Goal: Information Seeking & Learning: Learn about a topic

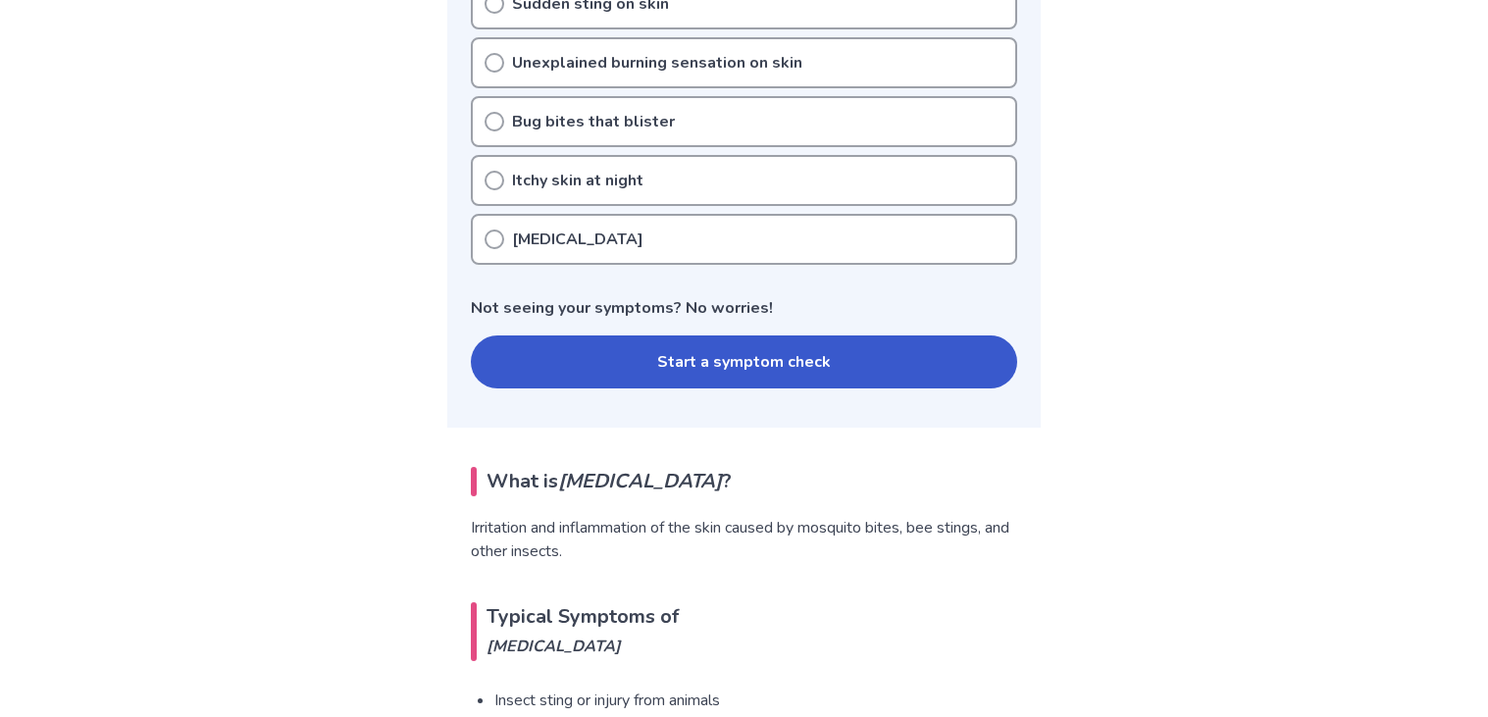
scroll to position [880, 0]
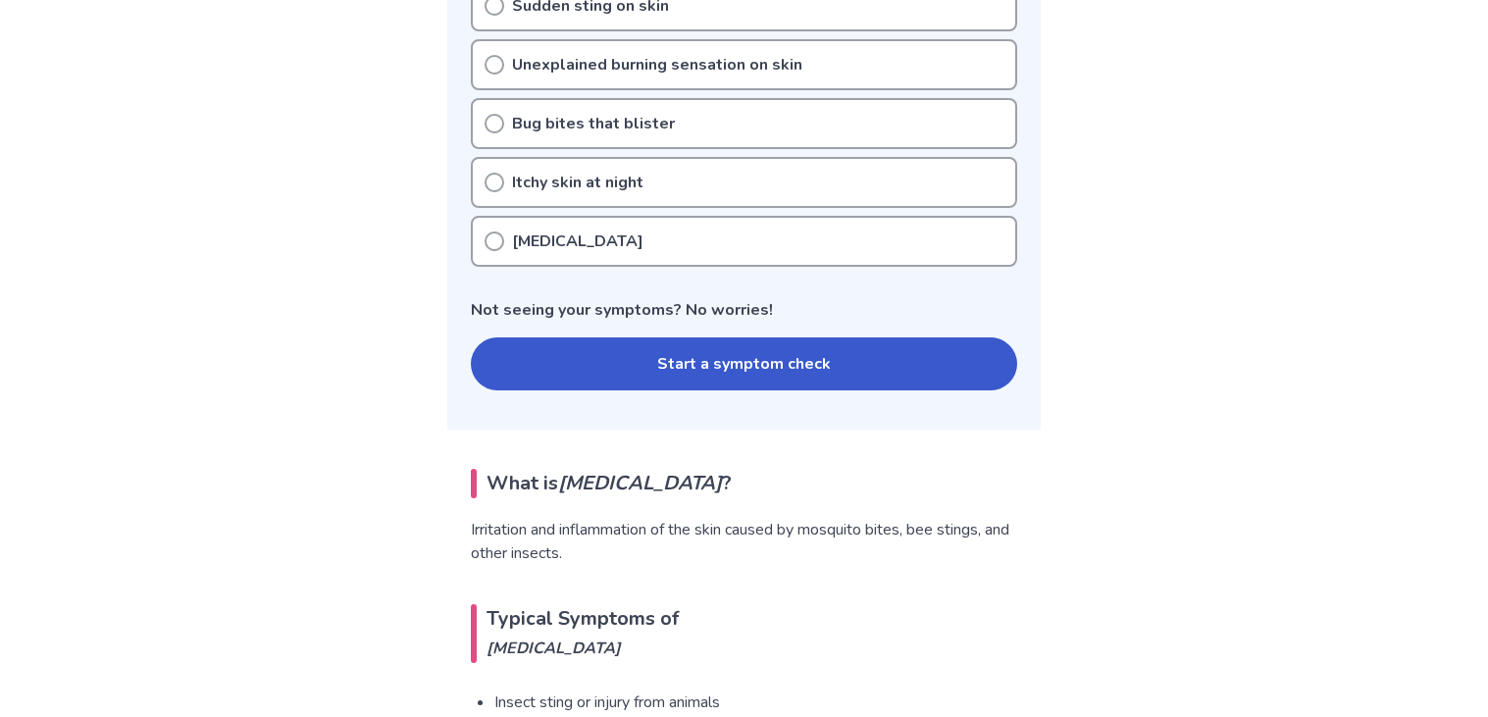
click at [622, 337] on button "Start a symptom check" at bounding box center [744, 363] width 546 height 53
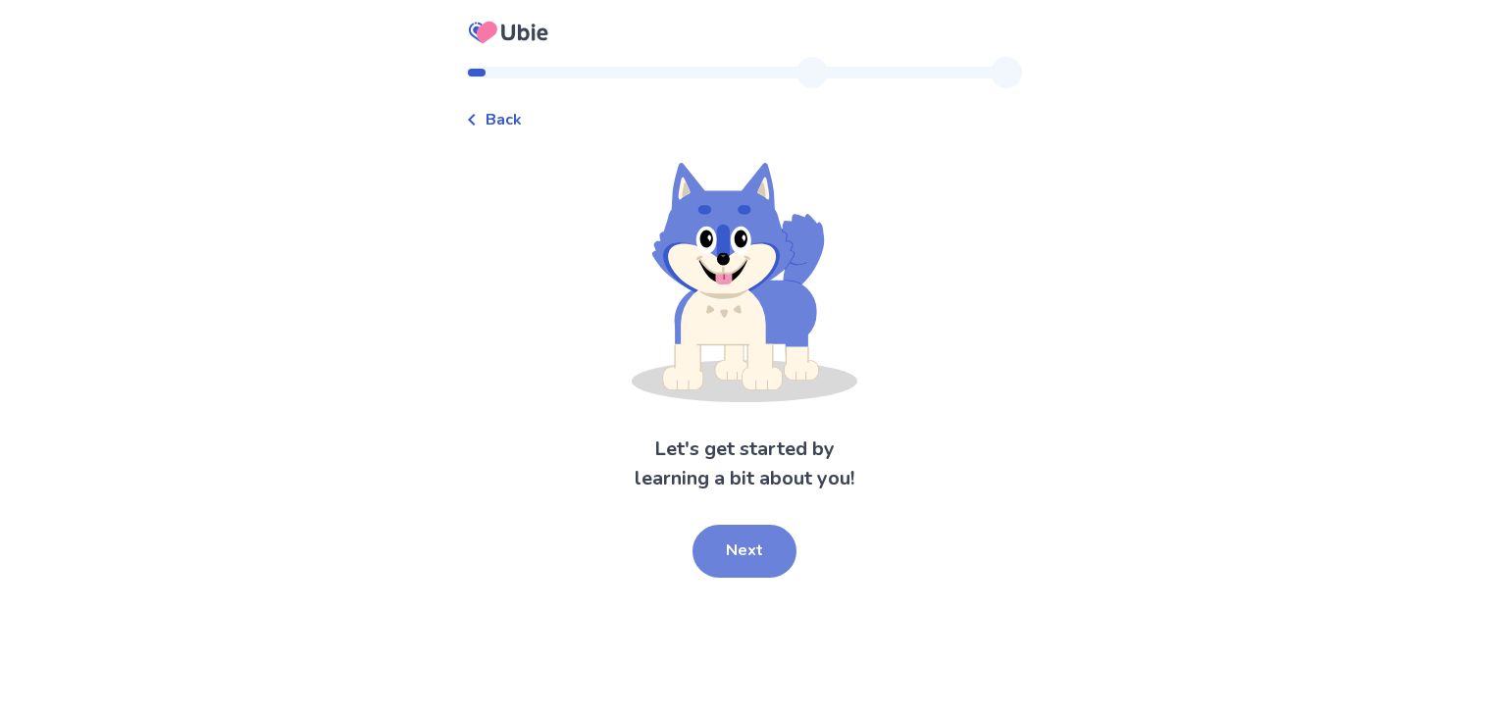
click at [751, 532] on button "Next" at bounding box center [745, 551] width 104 height 53
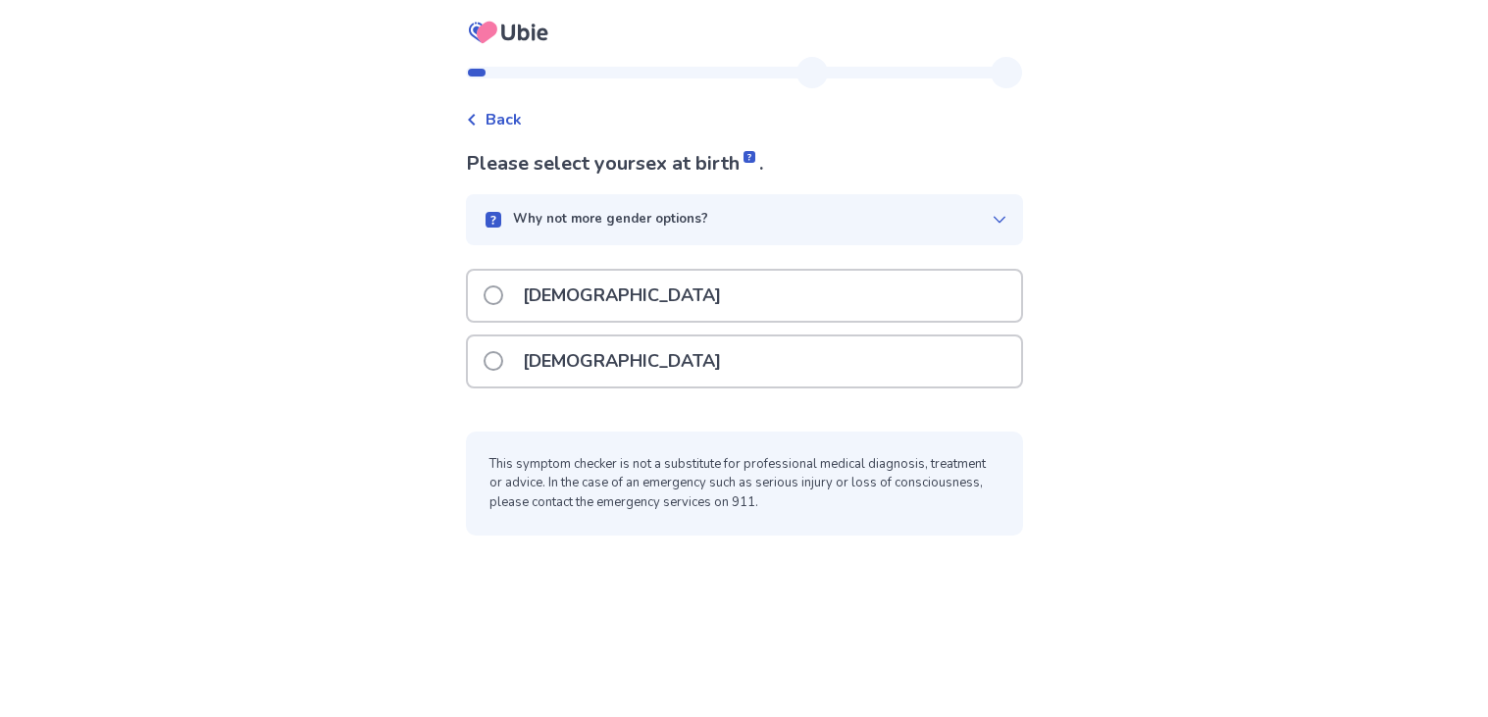
click at [748, 309] on div "[DEMOGRAPHIC_DATA]" at bounding box center [744, 296] width 553 height 50
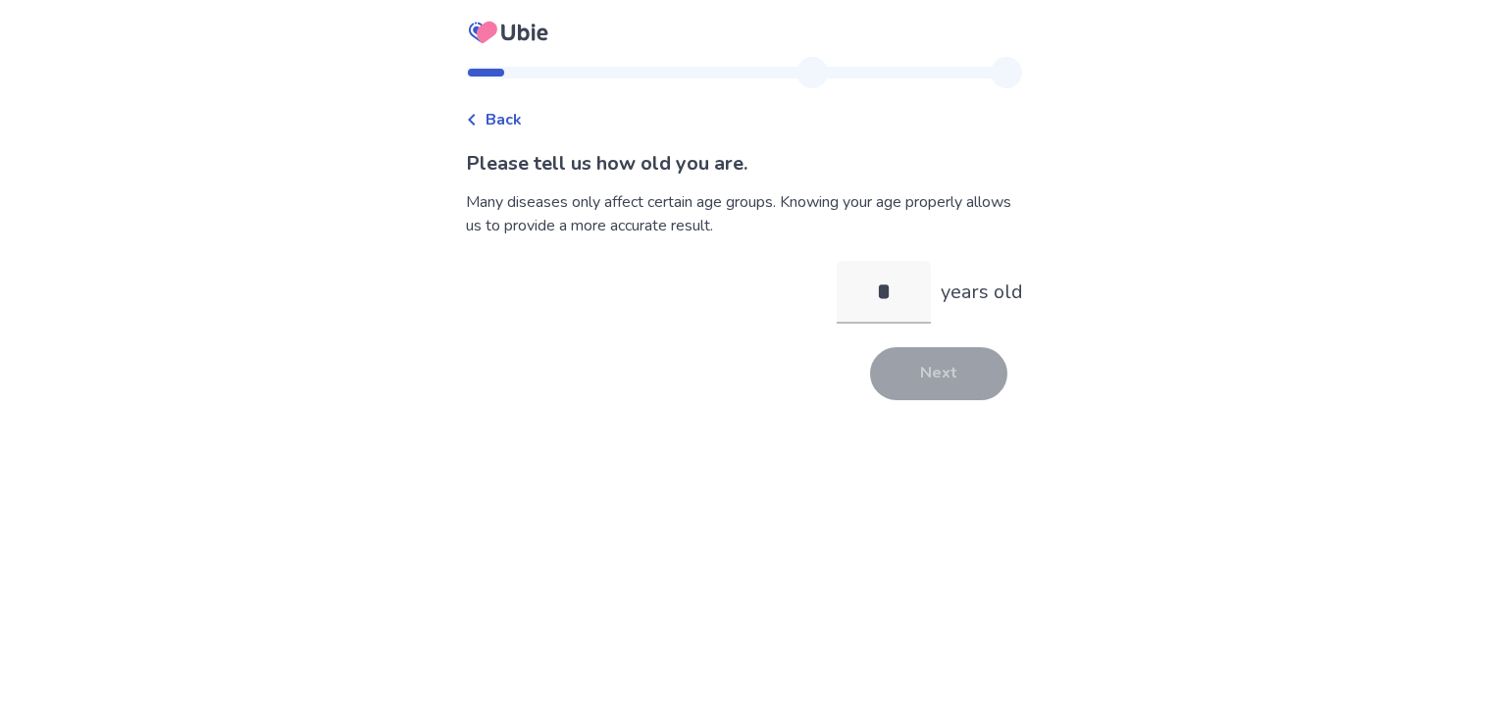
type input "**"
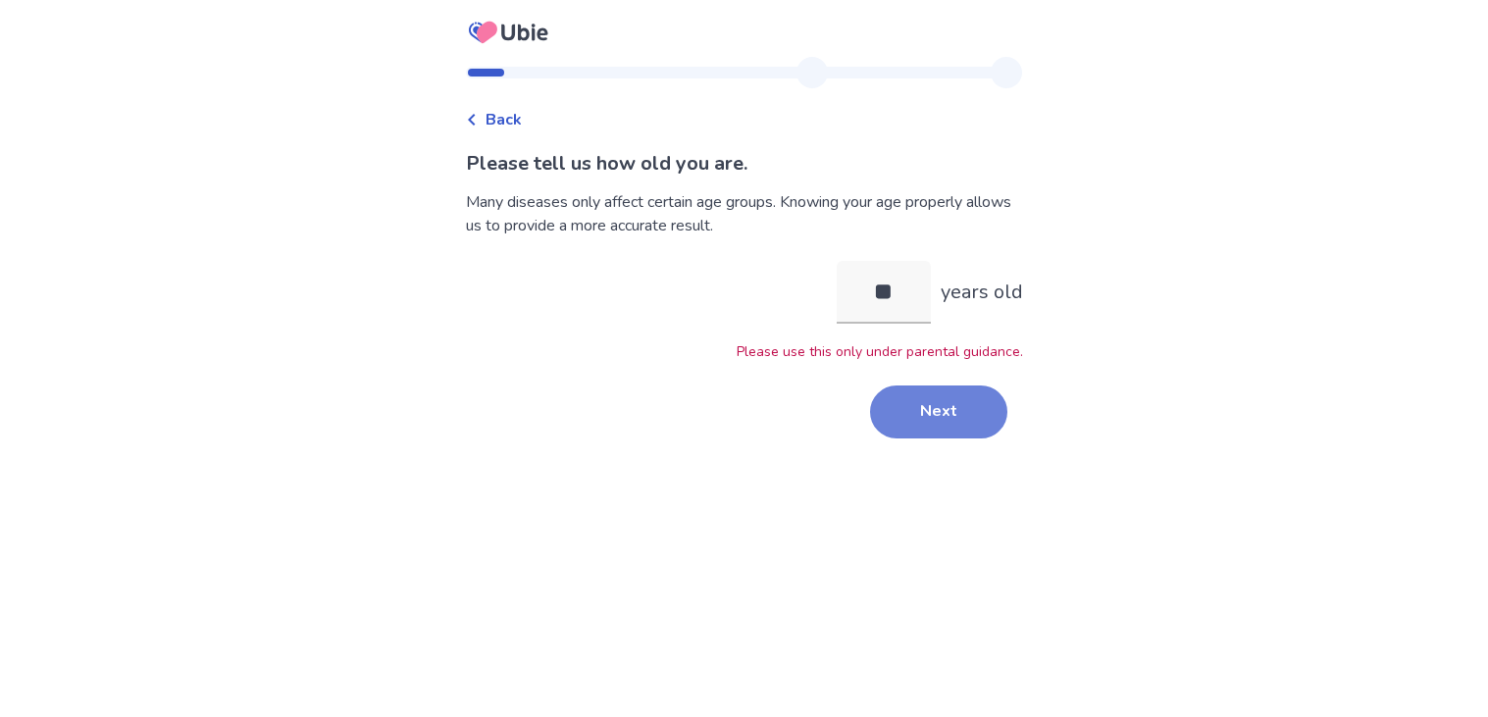
click at [921, 422] on button "Next" at bounding box center [938, 412] width 137 height 53
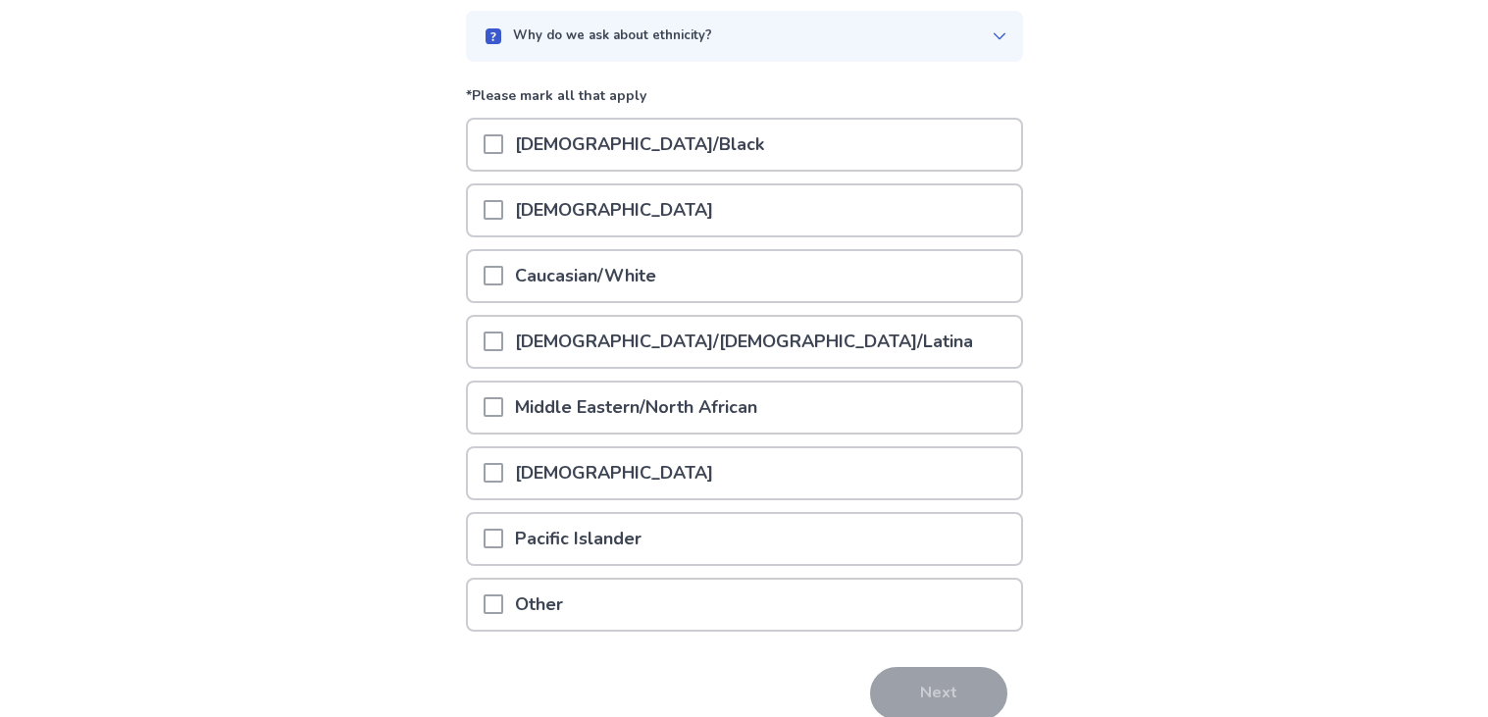
scroll to position [185, 0]
click at [679, 270] on div "Caucasian/White" at bounding box center [744, 274] width 553 height 50
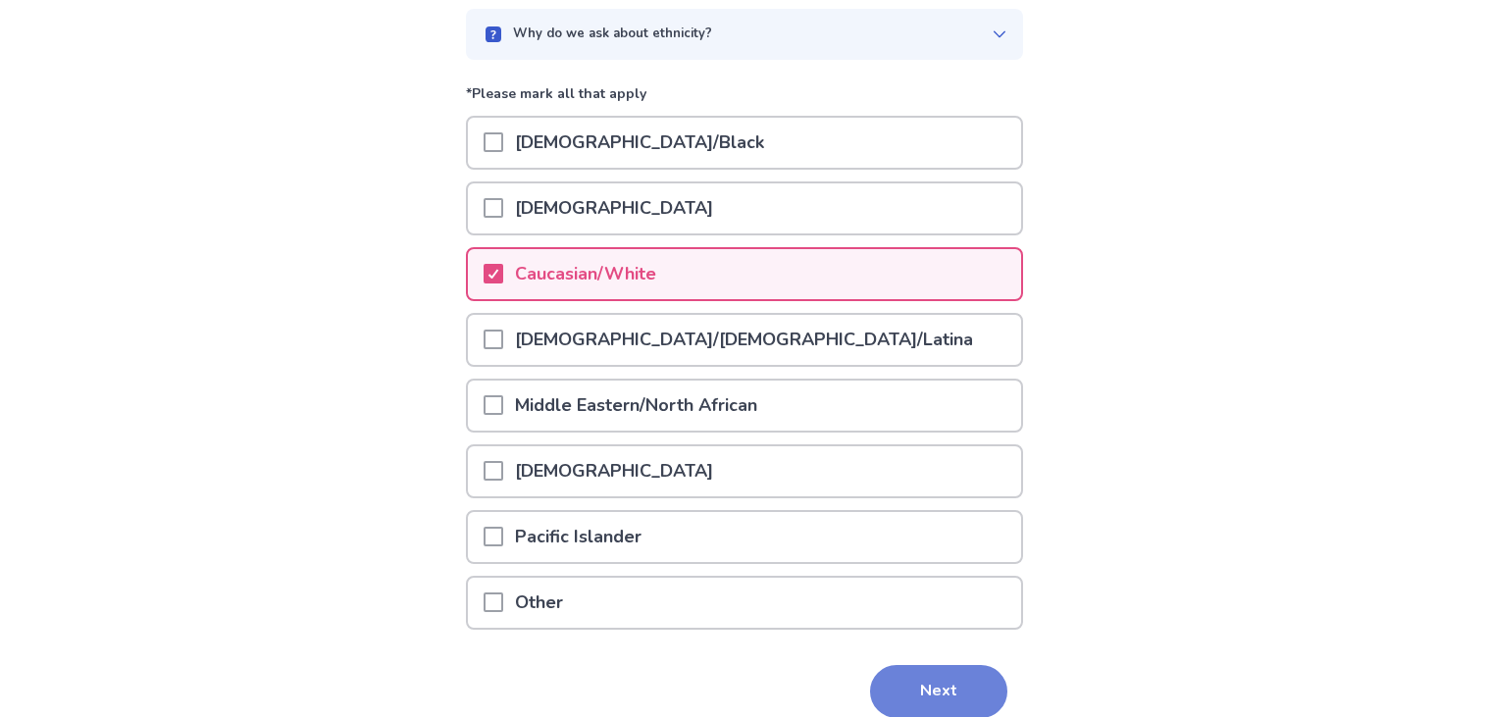
click at [913, 679] on button "Next" at bounding box center [938, 691] width 137 height 53
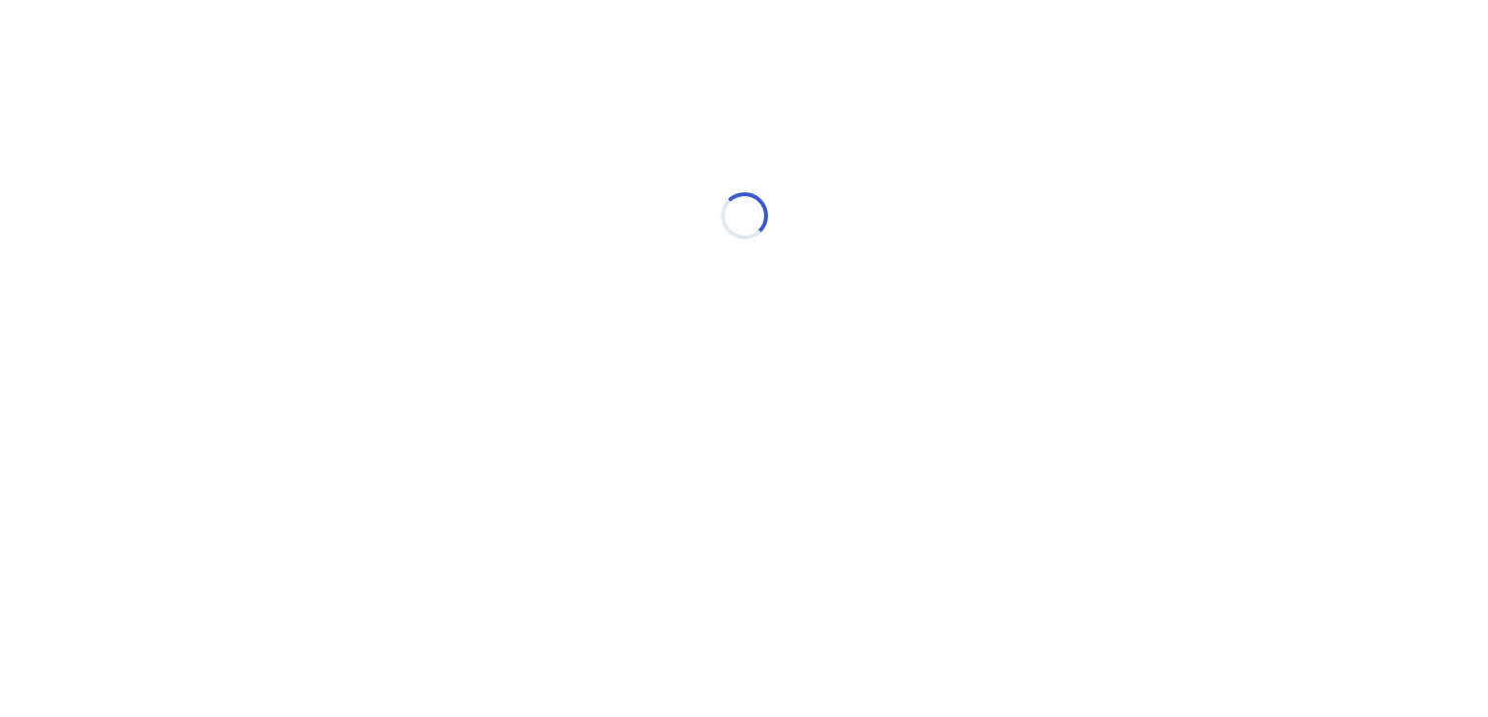
scroll to position [0, 0]
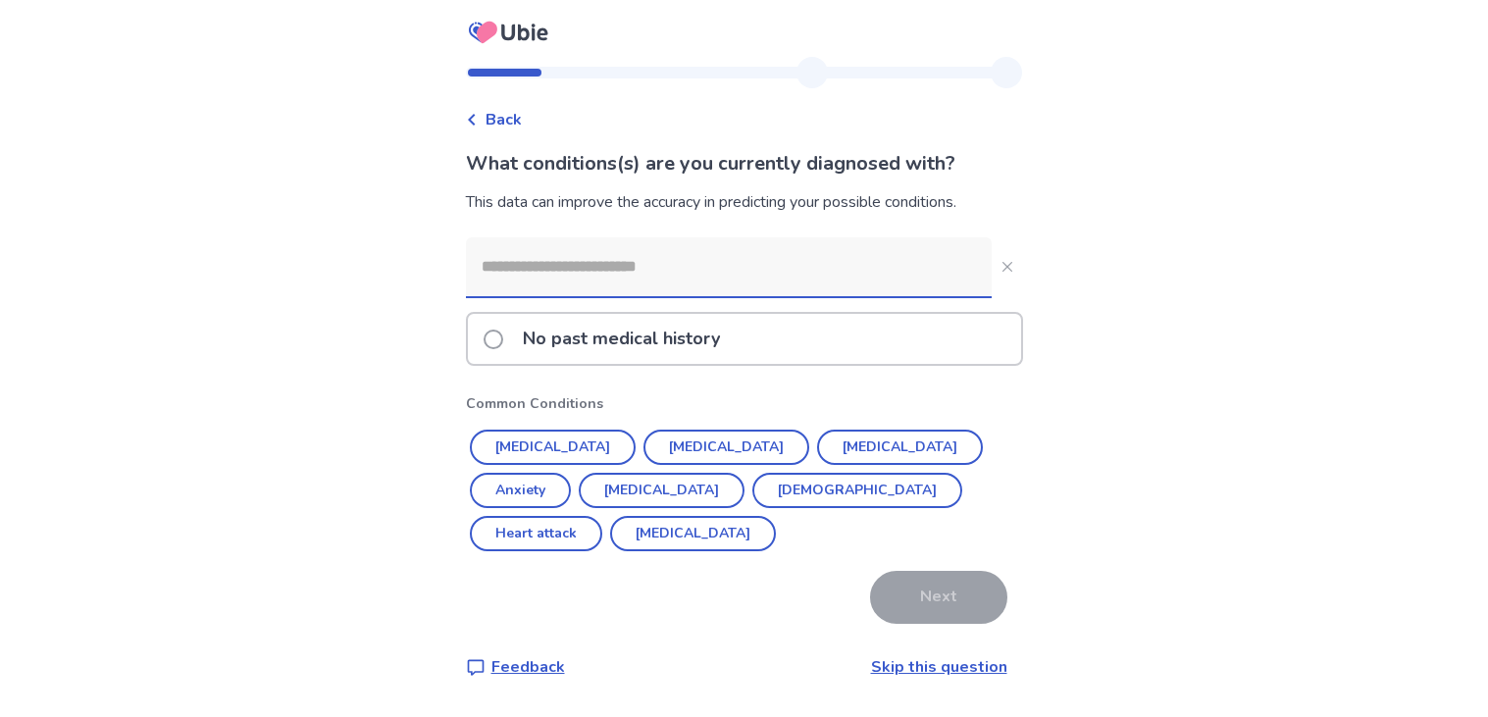
click at [917, 656] on link "Skip this question" at bounding box center [939, 667] width 136 height 22
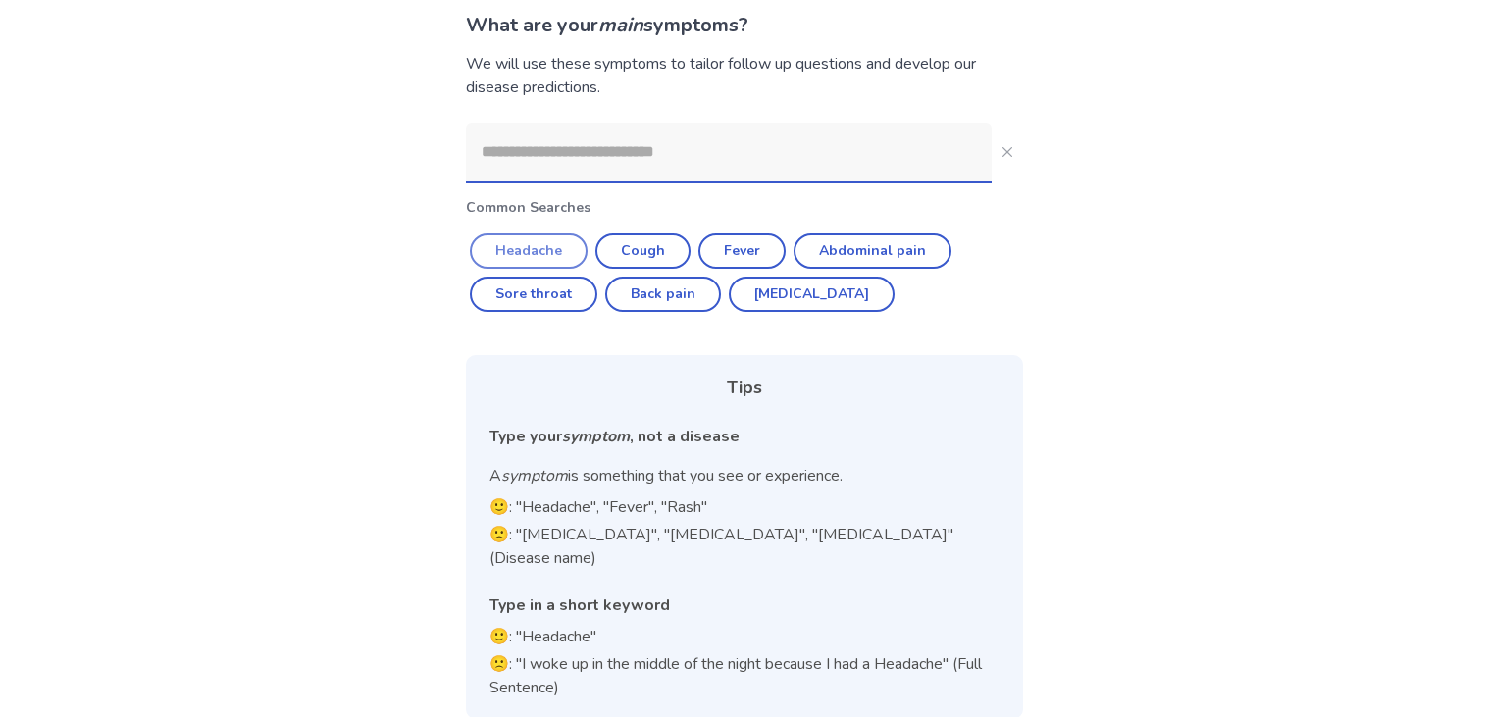
scroll to position [139, 0]
